Goal: Communication & Community: Ask a question

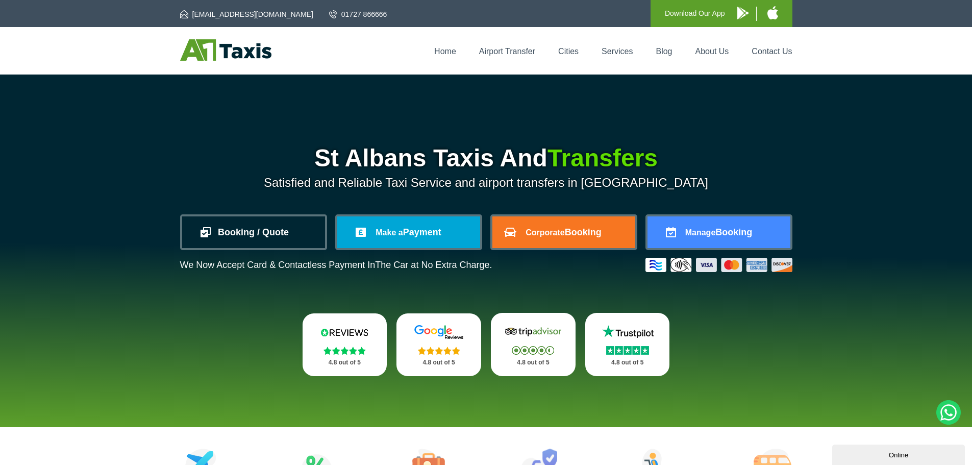
click at [258, 247] on link "Booking / Quote" at bounding box center [253, 232] width 143 height 32
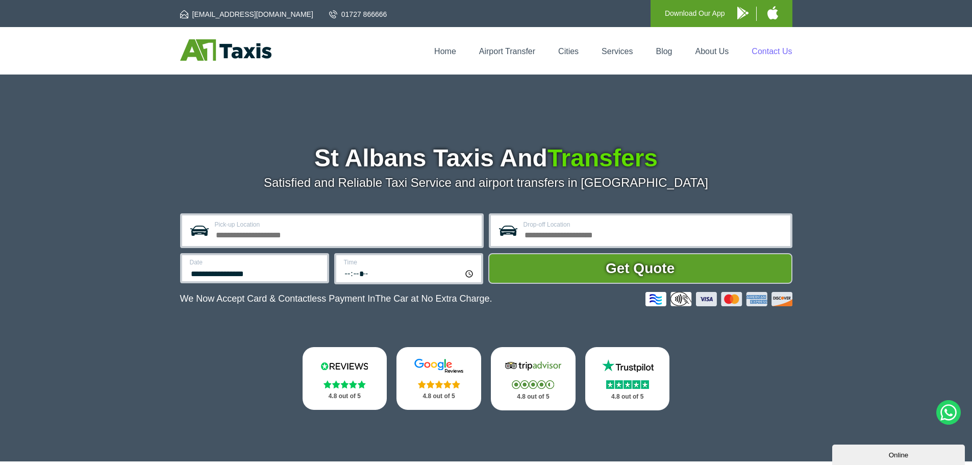
click at [777, 55] on link "Contact Us" at bounding box center [772, 51] width 40 height 9
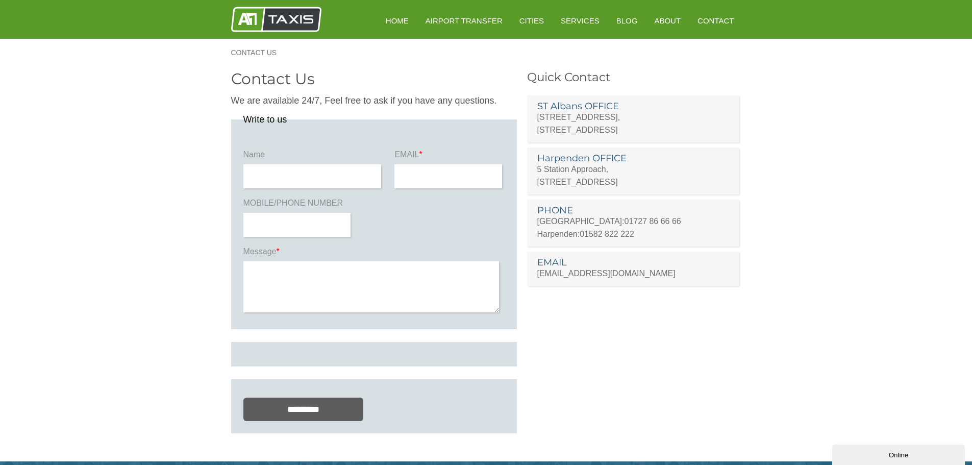
click at [350, 177] on input "text" at bounding box center [312, 176] width 138 height 24
type input "**********"
click at [339, 292] on textarea at bounding box center [371, 286] width 256 height 51
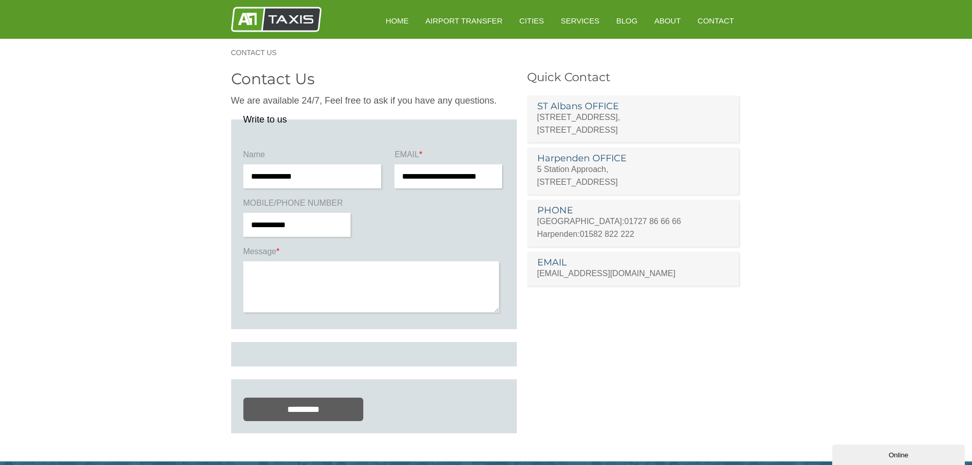
type textarea "*"
click at [586, 273] on link "[EMAIL_ADDRESS][DOMAIN_NAME]" at bounding box center [606, 273] width 138 height 9
click at [569, 277] on link "[EMAIL_ADDRESS][DOMAIN_NAME]" at bounding box center [606, 273] width 138 height 9
click at [605, 270] on link "[EMAIL_ADDRESS][DOMAIN_NAME]" at bounding box center [606, 273] width 138 height 9
